Goal: Find specific page/section: Find specific page/section

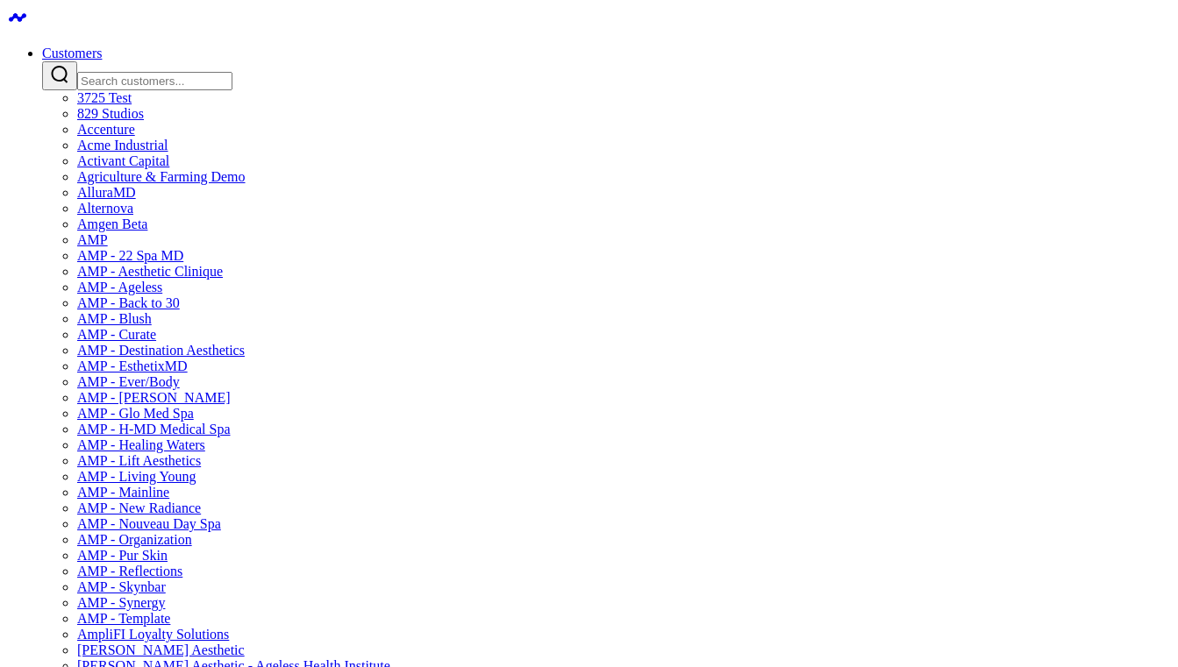
scroll to position [10642, 0]
